Goal: Transaction & Acquisition: Book appointment/travel/reservation

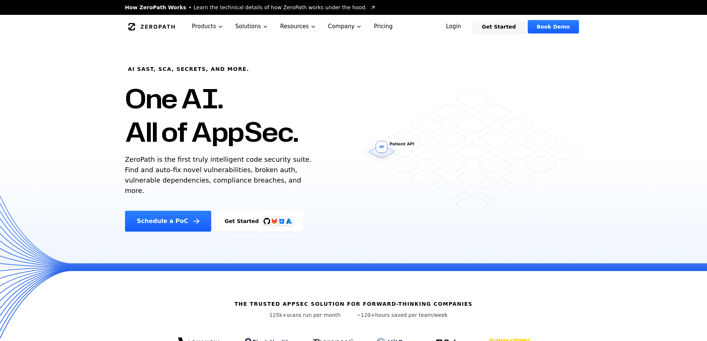
click at [104, 206] on div "AI SAST, SCA, Secrets, and more. One AI. All of AppSec. ZeroPath is the first t…" at bounding box center [353, 153] width 707 height 229
click at [145, 211] on link "Schedule a PoC" at bounding box center [168, 221] width 86 height 21
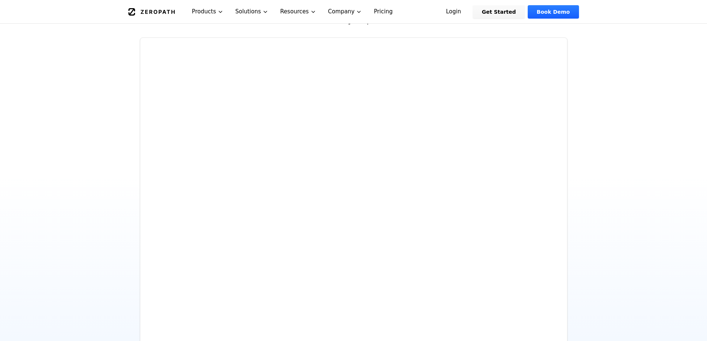
scroll to position [111, 0]
click at [606, 168] on section "BOOK A DEMO Schedule a Demo See ZeroPath in action with a personalized demo fro…" at bounding box center [353, 173] width 707 height 492
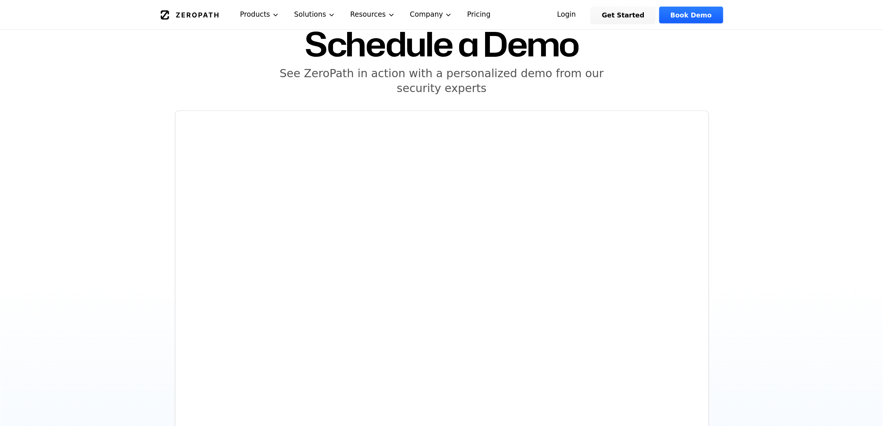
scroll to position [37, 0]
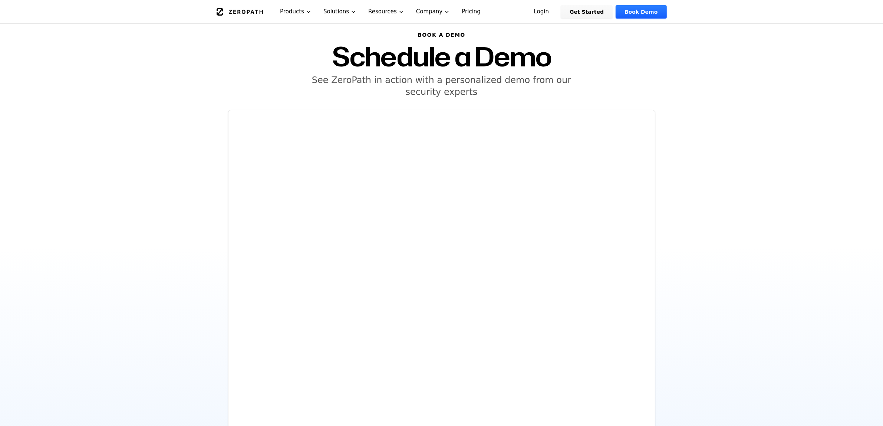
drag, startPoint x: 164, startPoint y: 147, endPoint x: 180, endPoint y: 145, distance: 16.8
click at [164, 147] on section "BOOK A DEMO Schedule a Demo See ZeroPath in action with a personalized demo fro…" at bounding box center [441, 247] width 883 height 492
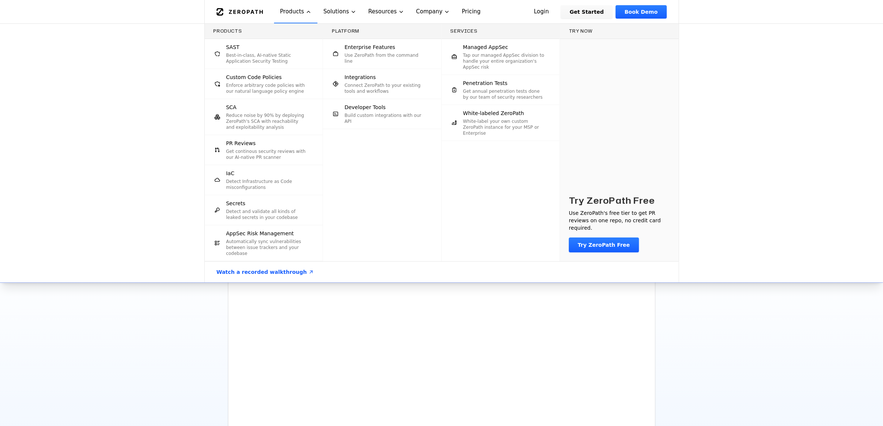
click at [275, 60] on p "Best-in-class, AI-native Static Application Security Testing" at bounding box center [267, 58] width 82 height 12
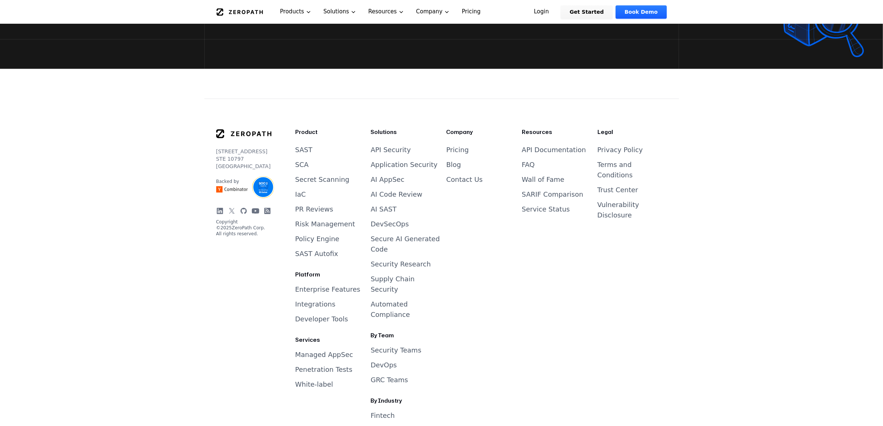
scroll to position [1994, 0]
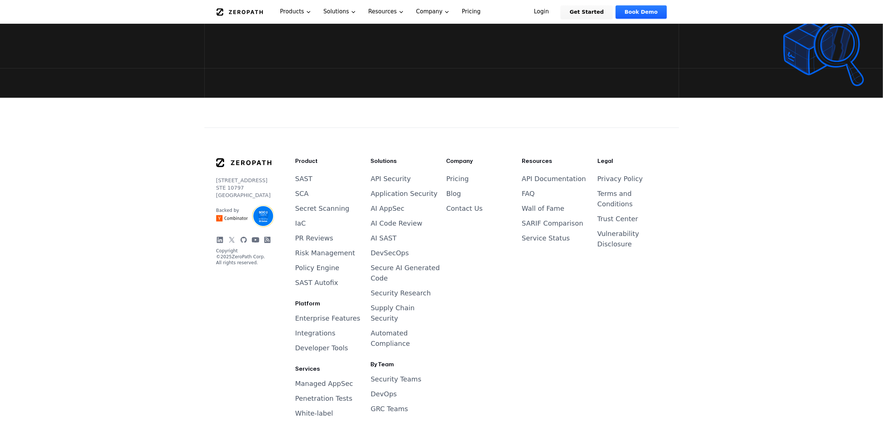
click at [213, 281] on div "[STREET_ADDRESS] Backed by Copyright © 2025 ZeroPath Corp. All rights reserved.…" at bounding box center [441, 323] width 475 height 392
drag, startPoint x: 251, startPoint y: 231, endPoint x: 215, endPoint y: 223, distance: 36.6
click at [215, 223] on div "[STREET_ADDRESS] Backed by Copyright © 2025 ZeroPath Corp. All rights reserved.…" at bounding box center [441, 323] width 475 height 392
